Goal: Navigation & Orientation: Find specific page/section

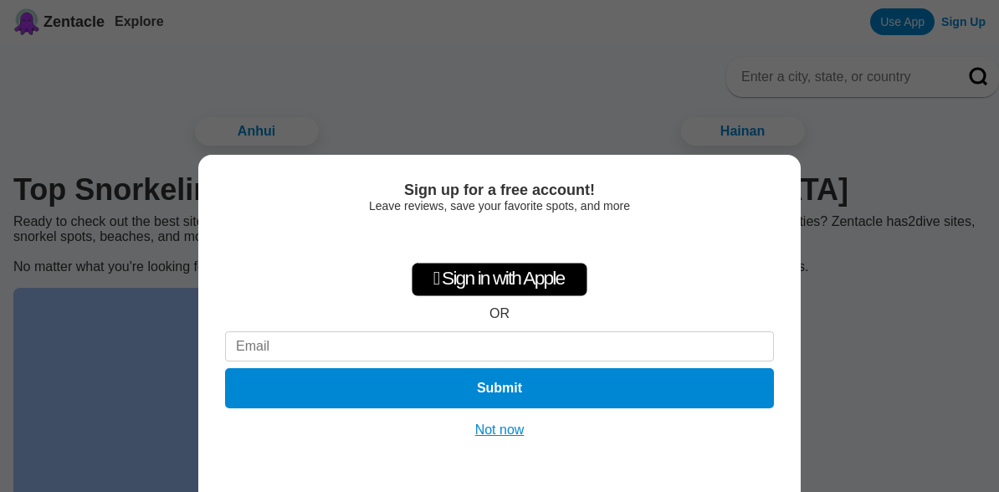
click at [490, 436] on button "Not now" at bounding box center [499, 430] width 59 height 17
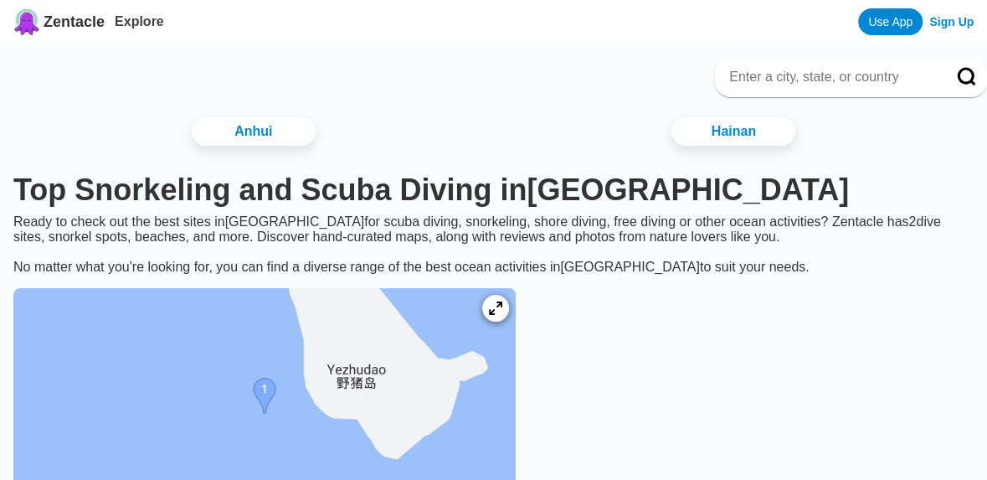
click at [378, 246] on div "Ready to check out the best sites in [GEOGRAPHIC_DATA] for [MEDICAL_DATA], snor…" at bounding box center [493, 244] width 987 height 60
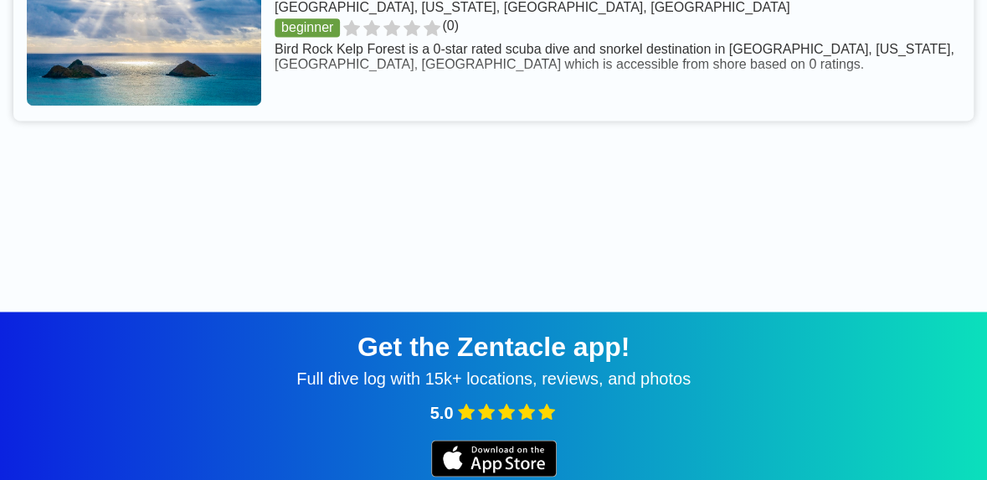
scroll to position [870, 0]
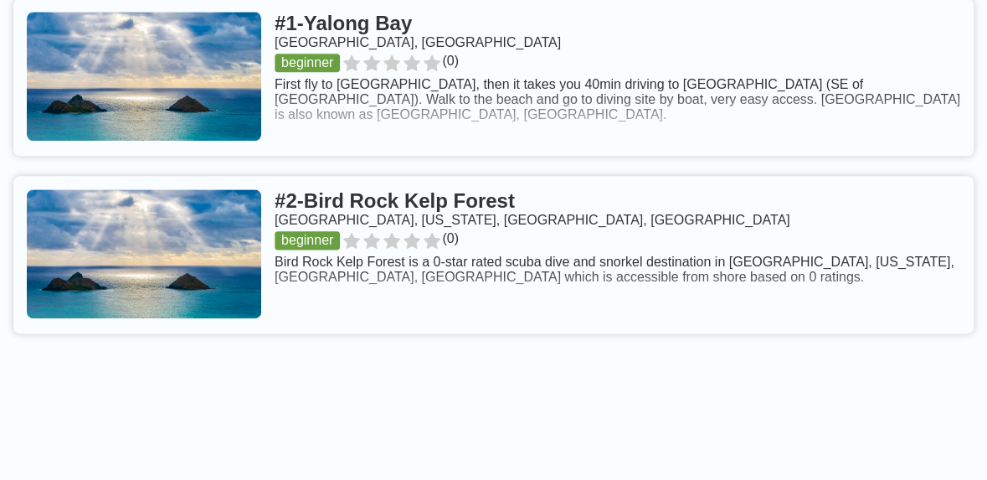
click at [342, 36] on link at bounding box center [493, 76] width 960 height 157
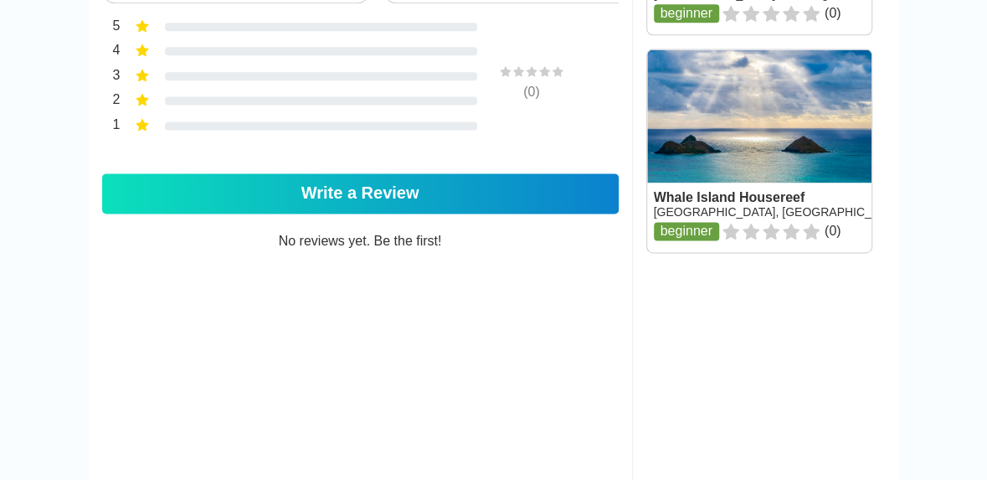
scroll to position [1055, 0]
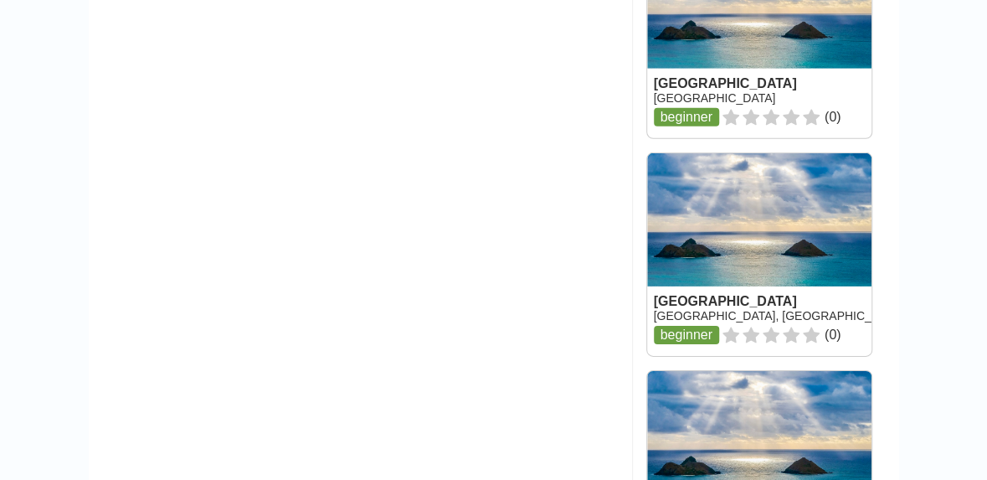
scroll to position [2731, 0]
